Goal: Check status: Check status

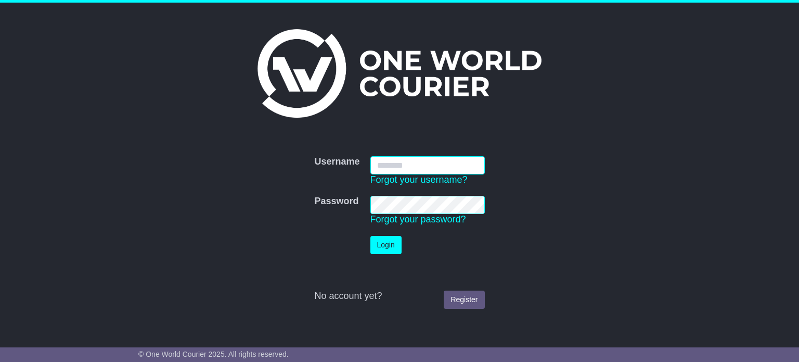
type input "**********"
click at [383, 245] on button "Login" at bounding box center [386, 245] width 31 height 18
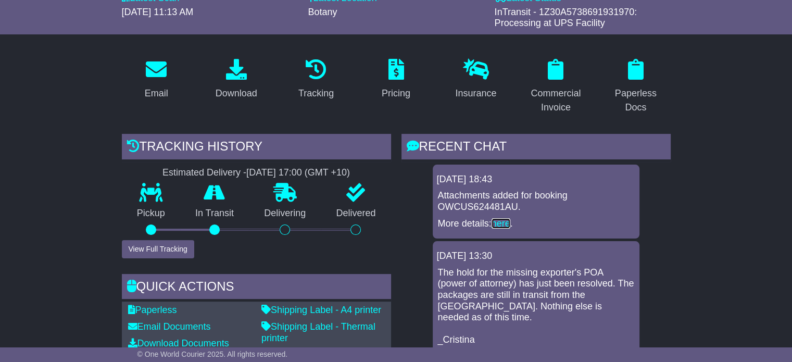
click at [505, 224] on link "here" at bounding box center [500, 223] width 19 height 10
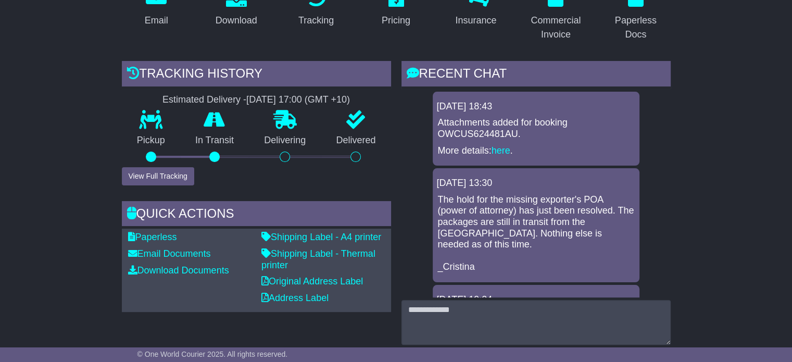
scroll to position [206, 0]
click at [501, 150] on link "here" at bounding box center [500, 150] width 19 height 10
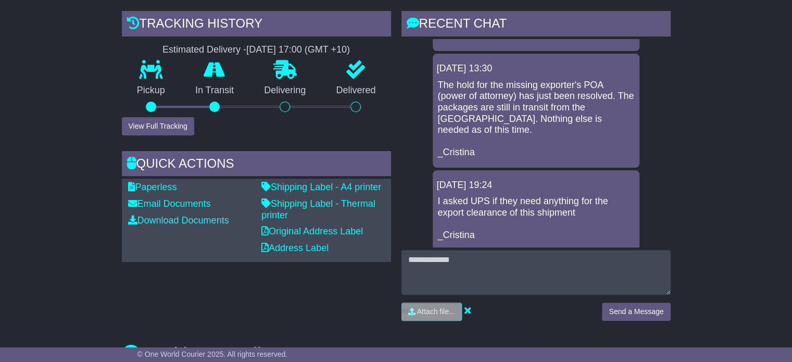
scroll to position [246, 0]
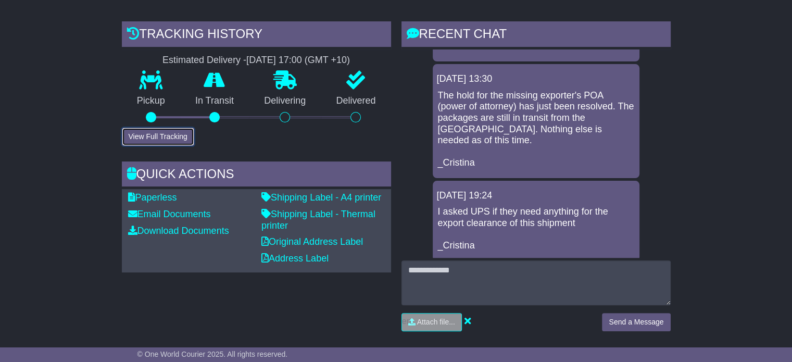
click at [168, 134] on button "View Full Tracking" at bounding box center [158, 137] width 72 height 18
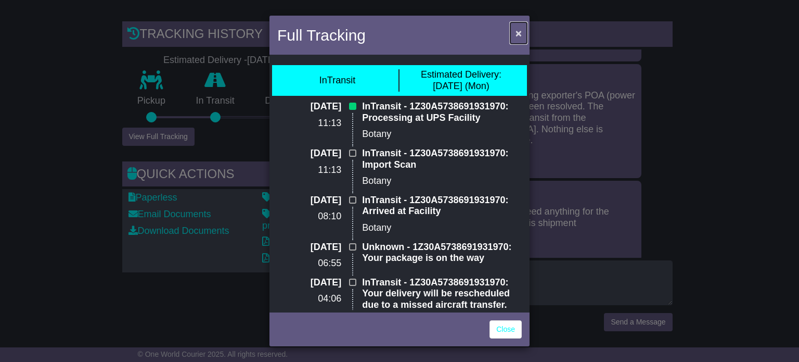
drag, startPoint x: 325, startPoint y: 164, endPoint x: 518, endPoint y: 37, distance: 231.5
click at [518, 37] on span "×" at bounding box center [519, 33] width 6 height 12
